Goal: Use online tool/utility: Use online tool/utility

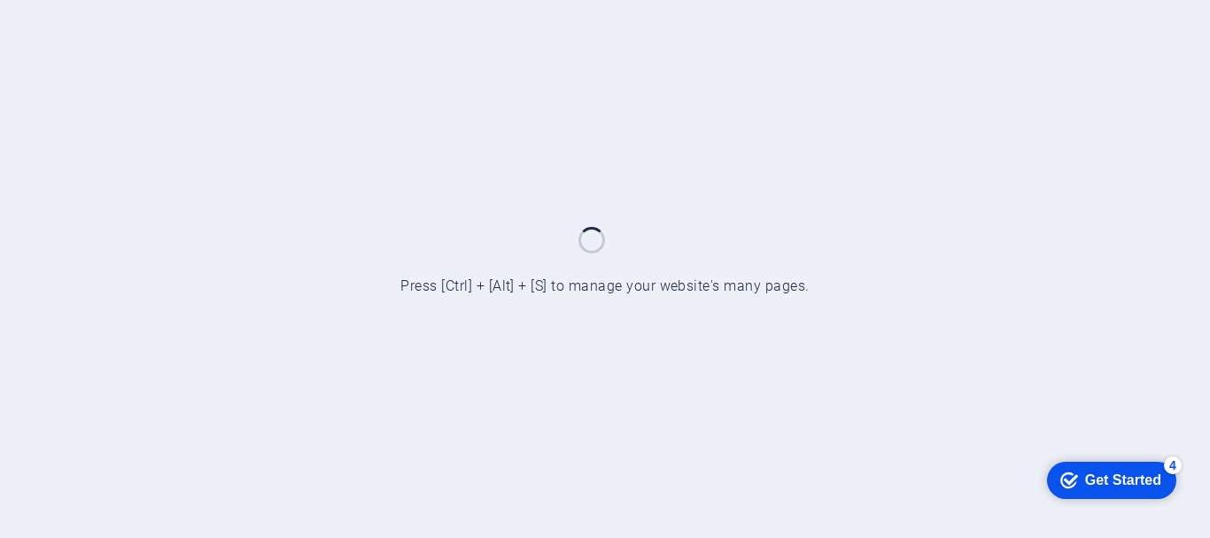
click at [1130, 483] on div "Get Started" at bounding box center [1123, 479] width 76 height 16
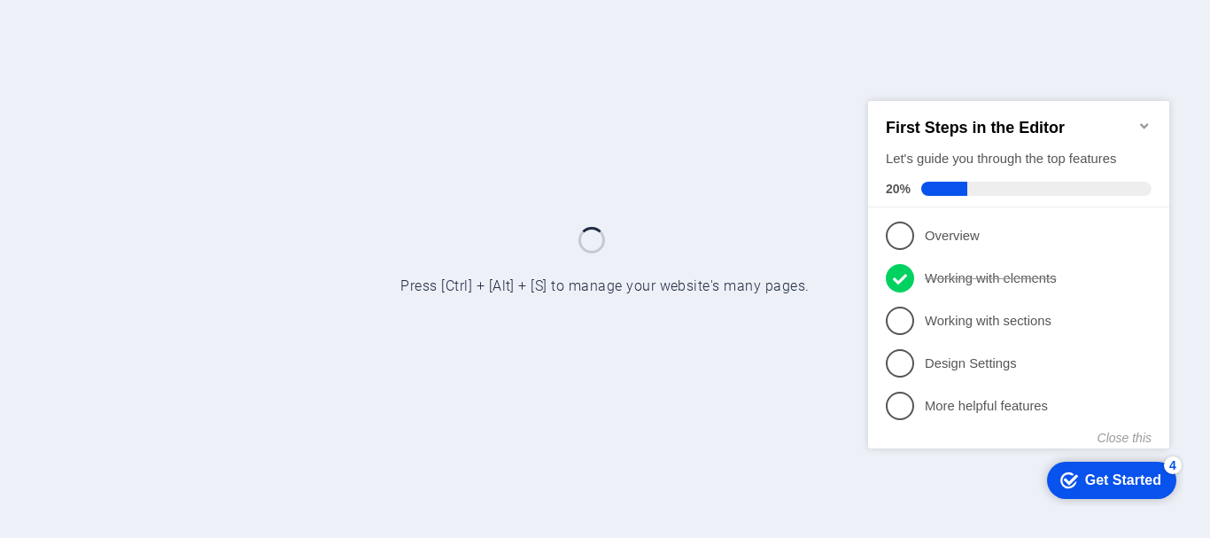
click at [1130, 483] on div "Get Started" at bounding box center [1123, 479] width 76 height 16
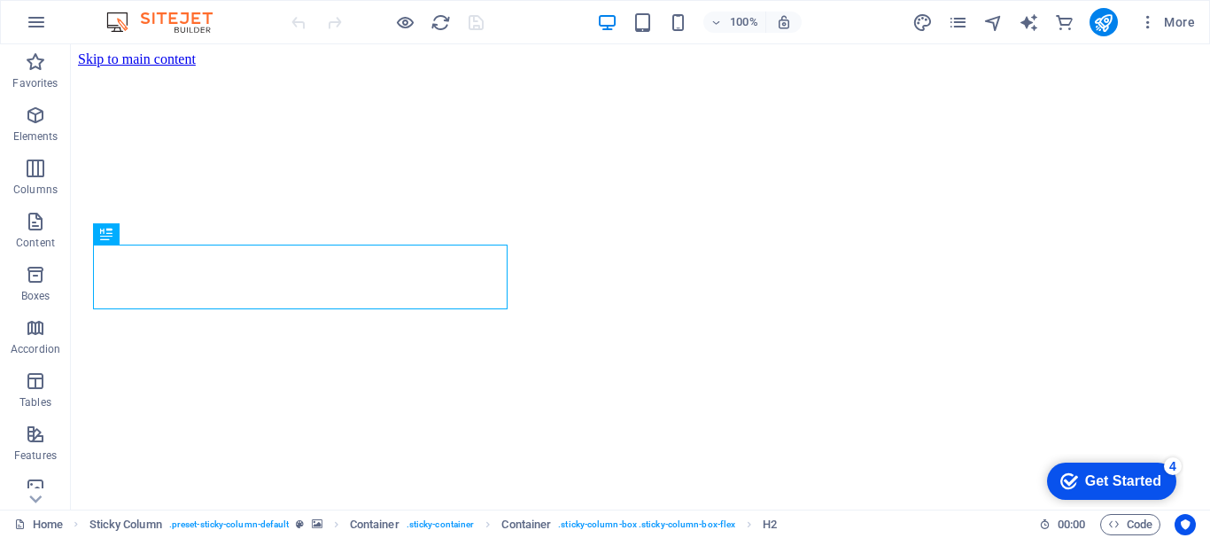
scroll to position [637, 0]
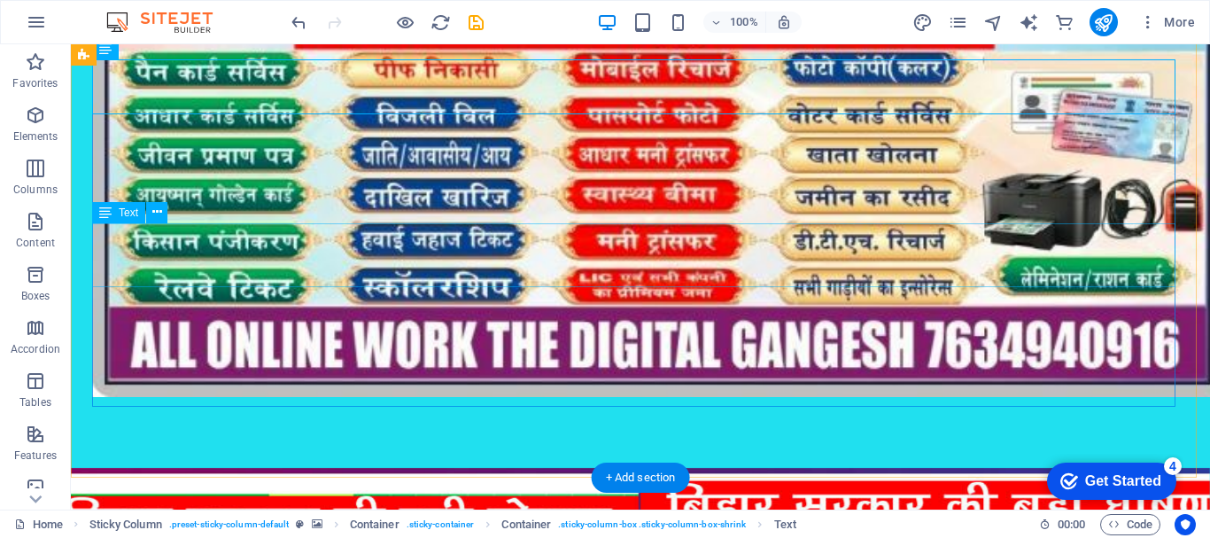
scroll to position [1080, 0]
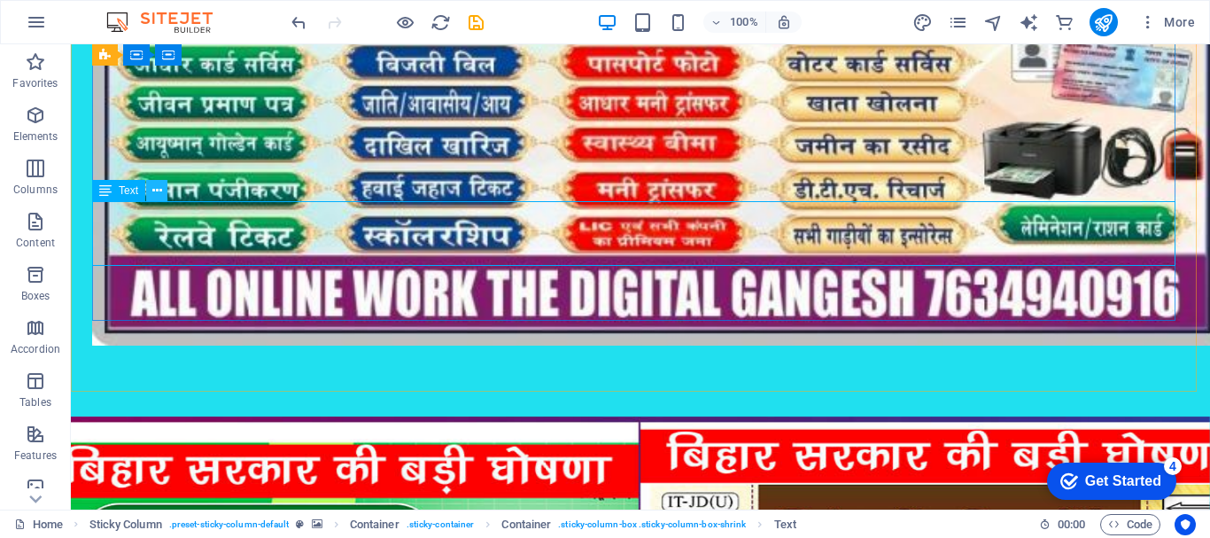
click at [163, 186] on button at bounding box center [156, 190] width 21 height 21
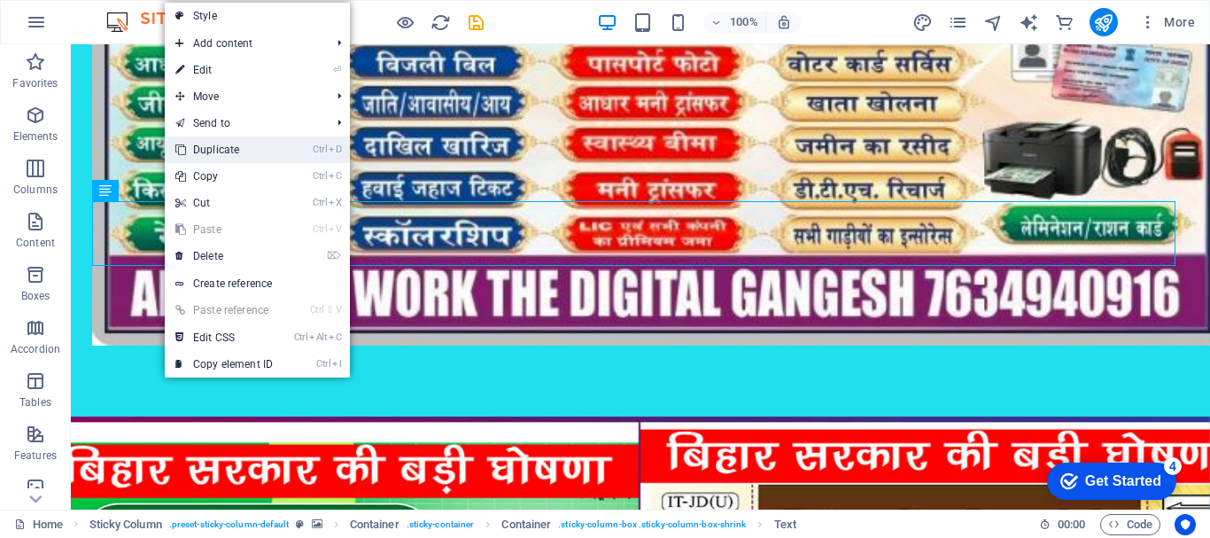
click at [215, 144] on link "Ctrl D Duplicate" at bounding box center [224, 149] width 119 height 27
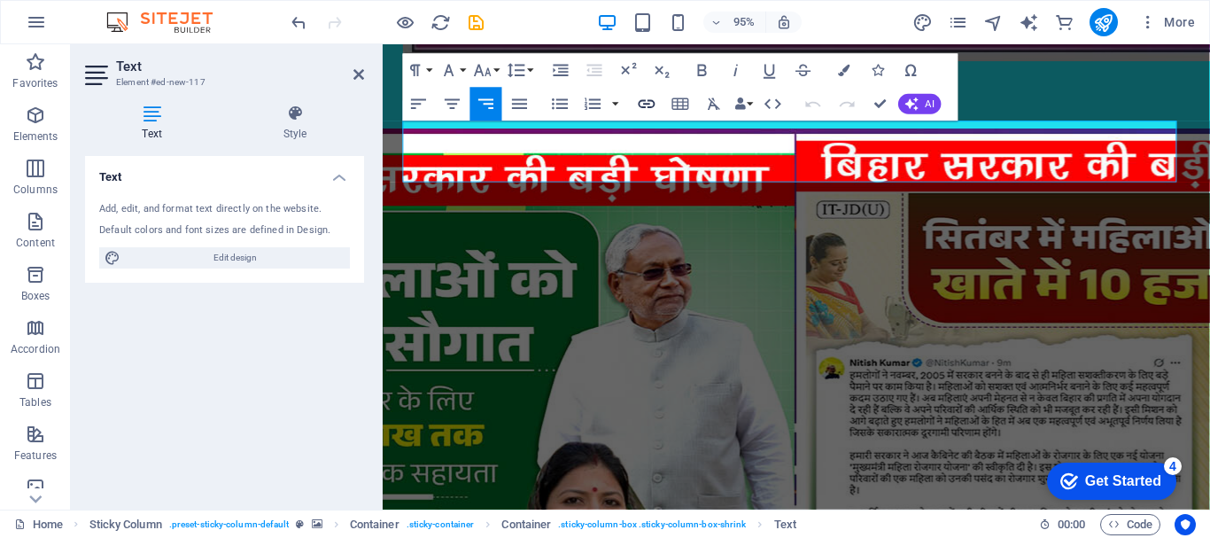
click at [647, 104] on icon "button" at bounding box center [647, 104] width 17 height 9
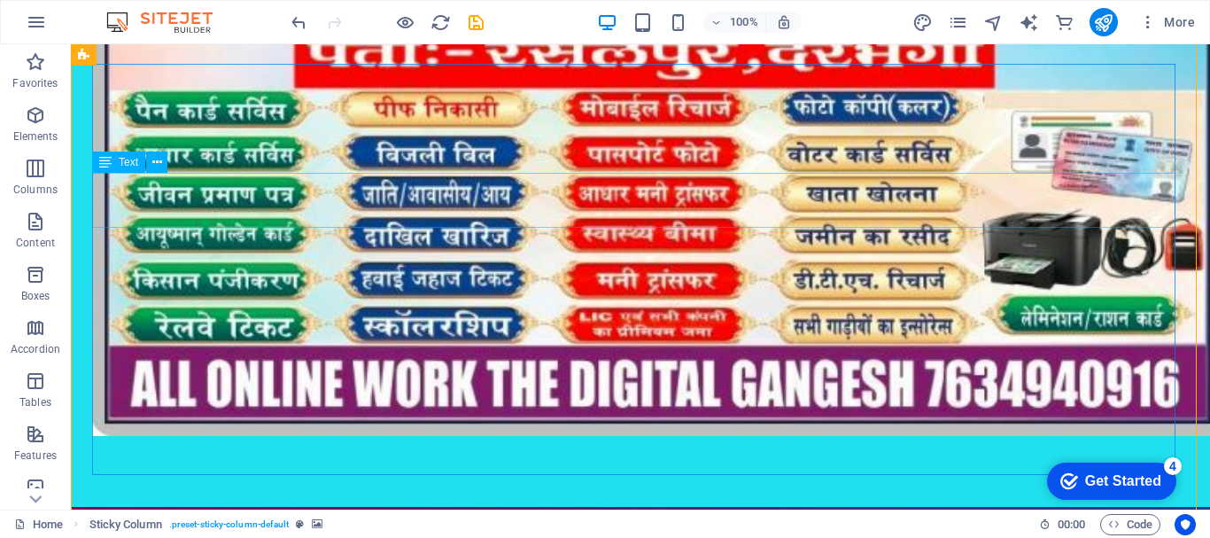
scroll to position [991, 0]
